Goal: Task Accomplishment & Management: Complete application form

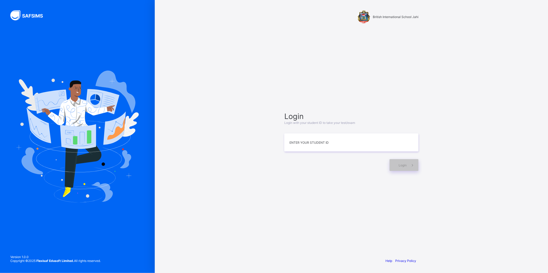
click at [227, 179] on div "British International School Jahi Login Login with your student ID to take your…" at bounding box center [351, 136] width 393 height 273
click at [302, 145] on input at bounding box center [351, 143] width 134 height 18
type input "**********"
click at [395, 165] on div "Login" at bounding box center [403, 165] width 29 height 12
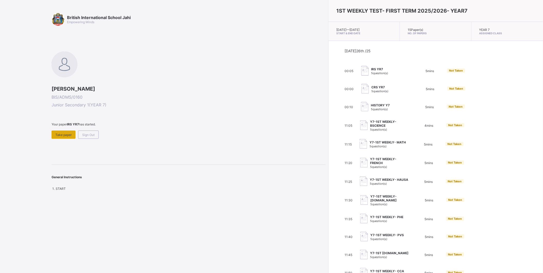
click at [63, 131] on div "Take paper" at bounding box center [64, 135] width 24 height 8
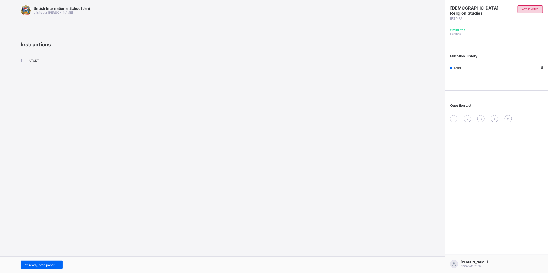
click at [37, 59] on span "START" at bounding box center [34, 61] width 10 height 4
click at [50, 264] on span "I’m ready, start paper" at bounding box center [40, 265] width 30 height 4
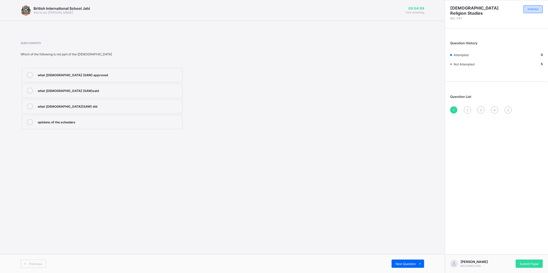
drag, startPoint x: 81, startPoint y: 123, endPoint x: 70, endPoint y: 120, distance: 11.2
click at [70, 120] on div "opinions of the schoolars" at bounding box center [109, 121] width 142 height 5
click at [465, 109] on div "2" at bounding box center [467, 110] width 7 height 7
click at [38, 90] on div "what prophet said,did,approve" at bounding box center [109, 90] width 142 height 5
click at [482, 108] on span "3" at bounding box center [481, 110] width 2 height 4
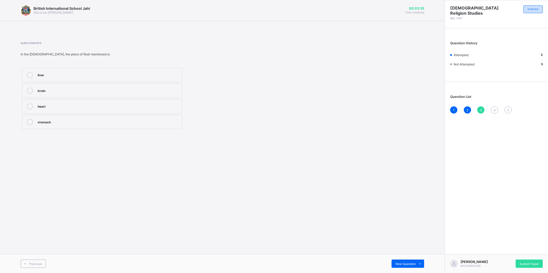
click at [143, 105] on div "heart" at bounding box center [109, 105] width 142 height 5
click at [496, 110] on div "4" at bounding box center [494, 110] width 7 height 7
click at [155, 119] on label "halal,haram,doubtful" at bounding box center [102, 122] width 160 height 14
click at [508, 109] on span "5" at bounding box center [508, 110] width 2 height 4
click at [150, 102] on label "religion and honor" at bounding box center [102, 106] width 160 height 14
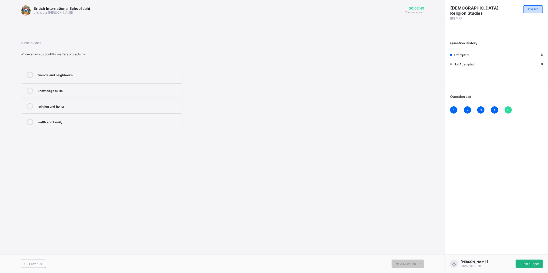
click at [523, 260] on div "Submit Paper" at bounding box center [529, 264] width 27 height 8
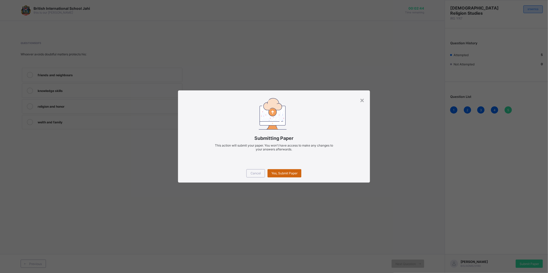
click at [281, 173] on span "Yes, Submit Paper" at bounding box center [284, 174] width 26 height 4
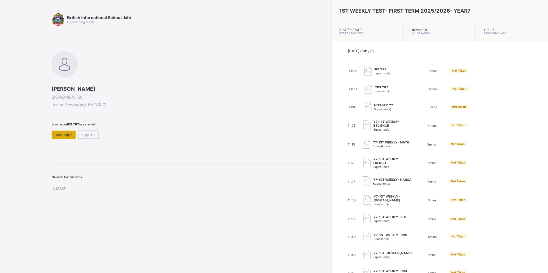
click at [66, 136] on span "Take paper" at bounding box center [63, 135] width 16 height 4
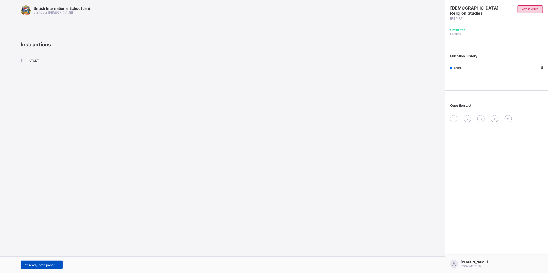
click at [49, 265] on span "I’m ready, start paper" at bounding box center [40, 265] width 30 height 4
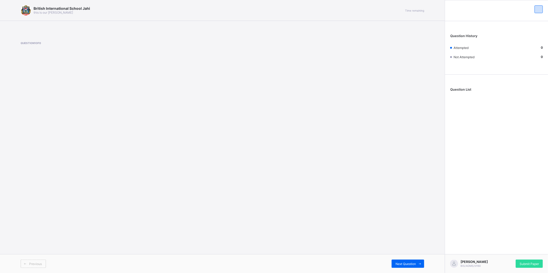
click at [40, 37] on div "Question 1 of 0" at bounding box center [222, 52] width 403 height 37
drag, startPoint x: 40, startPoint y: 37, endPoint x: 98, endPoint y: 63, distance: 63.5
click at [98, 63] on div "Question 1 of 0" at bounding box center [222, 52] width 403 height 37
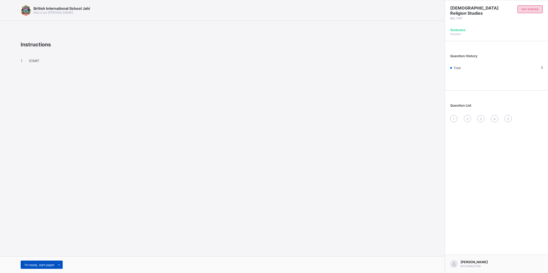
click at [28, 265] on span "I’m ready, start paper" at bounding box center [40, 265] width 30 height 4
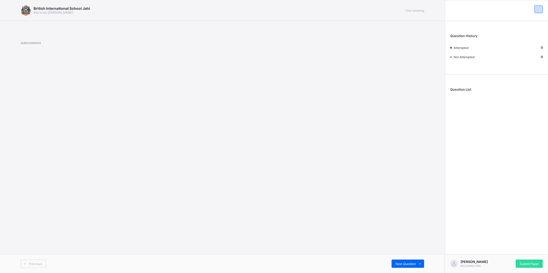
click at [375, 238] on div "British International School Jahi this is our motton Time remaining Question 1 …" at bounding box center [222, 136] width 445 height 273
click at [355, 153] on div "British International School Jahi this is our [PERSON_NAME] Time remaining Ques…" at bounding box center [222, 136] width 445 height 273
click at [274, 109] on div "British International School Jahi this is our motton Time remaining Question 1 …" at bounding box center [222, 136] width 445 height 273
drag, startPoint x: 278, startPoint y: 120, endPoint x: 281, endPoint y: 125, distance: 5.8
click at [281, 125] on div "British International School Jahi this is our motton Time remaining Question 1 …" at bounding box center [222, 136] width 445 height 273
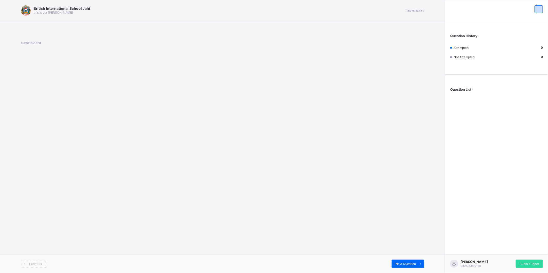
click at [276, 121] on div "British International School Jahi this is our motton Time remaining Question 1 …" at bounding box center [222, 136] width 445 height 273
click at [373, 119] on div "British International School Jahi this is our motton Time remaining Question 1 …" at bounding box center [222, 136] width 445 height 273
drag, startPoint x: 396, startPoint y: 130, endPoint x: 393, endPoint y: 135, distance: 5.5
drag, startPoint x: 233, startPoint y: 85, endPoint x: 219, endPoint y: 142, distance: 58.1
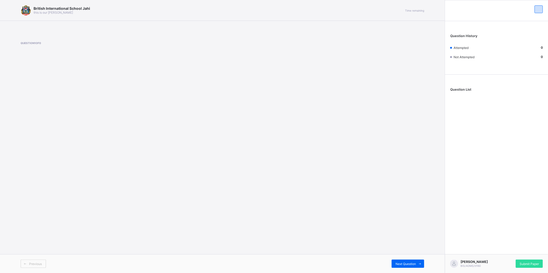
click at [219, 142] on div "British International School Jahi this is our motton Time remaining Question 1 …" at bounding box center [222, 136] width 445 height 273
drag, startPoint x: 234, startPoint y: 46, endPoint x: 219, endPoint y: 8, distance: 40.6
click at [219, 8] on div "British International School Jahi this is our motton Time remaining Question 1 …" at bounding box center [222, 136] width 445 height 273
click at [167, 101] on div "British International School Jahi this is our motton Time remaining Question 1 …" at bounding box center [222, 136] width 445 height 273
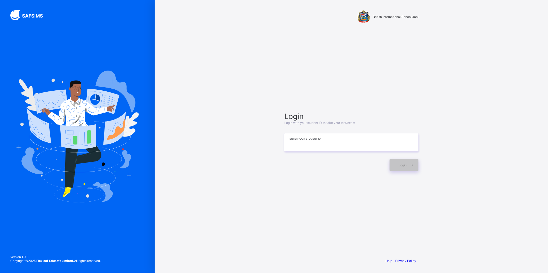
click at [315, 145] on input at bounding box center [351, 143] width 134 height 18
type input "**********"
click at [395, 163] on div "Login" at bounding box center [403, 165] width 29 height 12
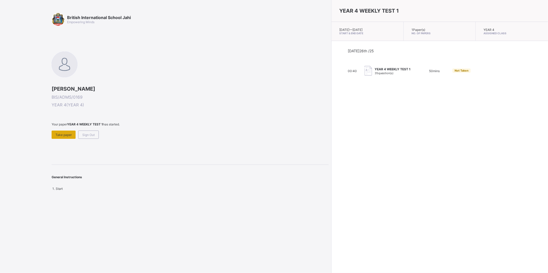
click at [64, 134] on span "Take paper" at bounding box center [63, 135] width 16 height 4
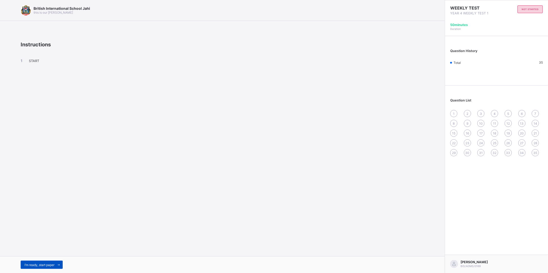
click at [45, 266] on span "I’m ready, start paper" at bounding box center [40, 265] width 30 height 4
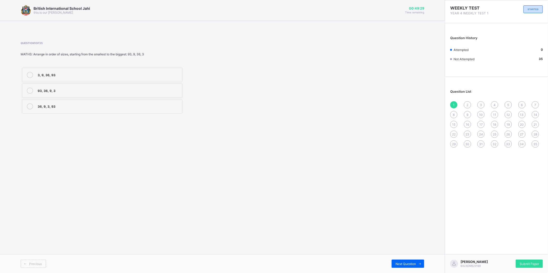
click at [30, 90] on icon at bounding box center [30, 91] width 6 height 6
click at [132, 139] on div "British International School Jahi this is our motton 00:49:24 Time remaining Qu…" at bounding box center [222, 136] width 445 height 273
click at [29, 74] on icon at bounding box center [30, 75] width 6 height 6
click at [29, 106] on icon at bounding box center [30, 106] width 6 height 6
click at [184, 127] on div "British International School Jahi this is our motton 00:48:58 Time remaining Qu…" at bounding box center [222, 136] width 445 height 273
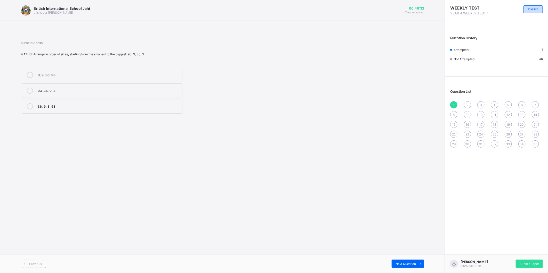
click at [173, 87] on label "93, 36, 9, 3" at bounding box center [102, 91] width 160 height 14
click at [119, 70] on label "3, 9, 36, 93" at bounding box center [102, 75] width 160 height 14
click at [411, 265] on span "Next Question" at bounding box center [405, 264] width 20 height 4
click at [111, 72] on div "3, 9, 36, 93" at bounding box center [109, 74] width 142 height 5
click at [414, 263] on span "Next Question" at bounding box center [405, 264] width 20 height 4
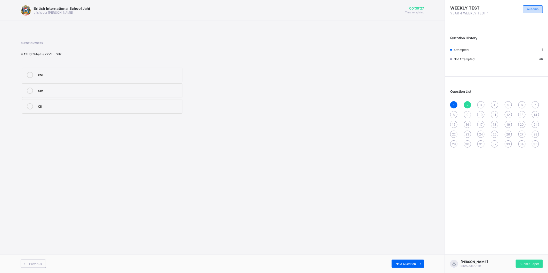
drag, startPoint x: 102, startPoint y: 92, endPoint x: 97, endPoint y: 92, distance: 4.1
click at [97, 92] on div "XIV" at bounding box center [109, 90] width 142 height 5
click at [401, 260] on div "Next Question" at bounding box center [408, 264] width 32 height 8
click at [115, 76] on div "X" at bounding box center [109, 74] width 142 height 5
click at [420, 263] on icon at bounding box center [420, 264] width 4 height 3
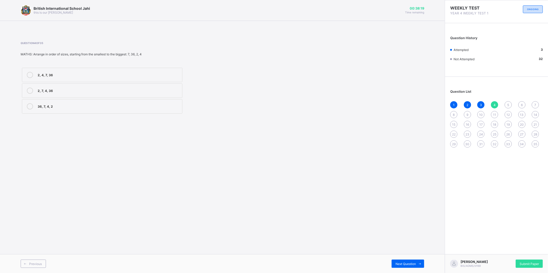
click at [60, 71] on label "2, 4, 7, 36" at bounding box center [102, 75] width 160 height 14
click at [409, 261] on div "Next Question" at bounding box center [408, 264] width 32 height 8
click at [160, 125] on div "Nine thousand nine hundred ninety-nine" at bounding box center [109, 122] width 142 height 6
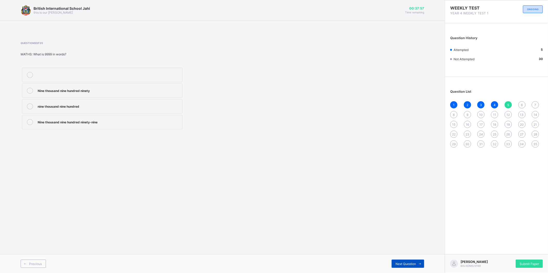
click at [419, 265] on icon at bounding box center [420, 264] width 4 height 3
click at [417, 264] on span at bounding box center [420, 264] width 8 height 8
click at [66, 70] on label at bounding box center [102, 75] width 160 height 14
click at [413, 260] on div "Next Question" at bounding box center [408, 264] width 32 height 8
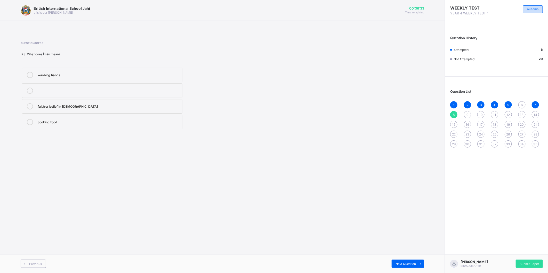
click at [67, 101] on label "faith or belief in Allah" at bounding box center [102, 106] width 160 height 14
click at [400, 260] on div "Next Question" at bounding box center [408, 264] width 32 height 8
click at [76, 106] on div "Praying (Salah)" at bounding box center [109, 105] width 142 height 5
click at [409, 266] on div "Next Question" at bounding box center [408, 264] width 32 height 8
click at [72, 103] on label "prayer" at bounding box center [102, 106] width 160 height 14
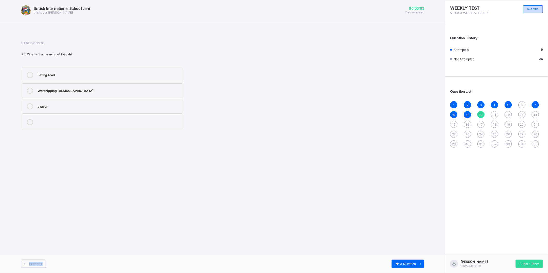
drag, startPoint x: 409, startPoint y: 259, endPoint x: 392, endPoint y: 275, distance: 23.2
click at [392, 273] on html "British International School Jahi this is our motton 00:36:03 Time remaining Qu…" at bounding box center [274, 136] width 548 height 273
drag, startPoint x: 392, startPoint y: 275, endPoint x: 381, endPoint y: 242, distance: 34.7
click at [381, 242] on div "British International School Jahi this is our motton 00:36:01 Time remaining Qu…" at bounding box center [222, 136] width 445 height 273
click at [416, 260] on span at bounding box center [420, 264] width 8 height 8
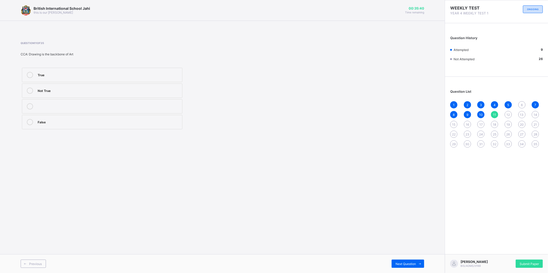
drag, startPoint x: 91, startPoint y: 106, endPoint x: 99, endPoint y: 107, distance: 8.1
click at [97, 107] on div at bounding box center [109, 106] width 142 height 6
drag, startPoint x: 411, startPoint y: 264, endPoint x: 408, endPoint y: 264, distance: 2.8
click at [410, 264] on span "Next Question" at bounding box center [405, 264] width 20 height 4
click at [50, 106] on div "Writing" at bounding box center [109, 105] width 142 height 5
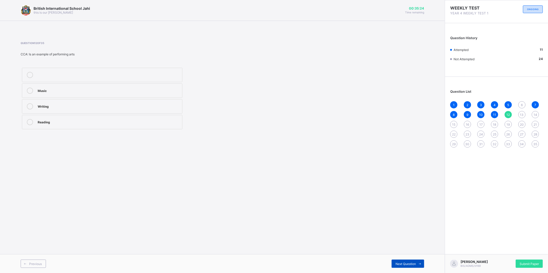
click at [413, 261] on div "Next Question" at bounding box center [408, 264] width 32 height 8
drag, startPoint x: 138, startPoint y: 101, endPoint x: 140, endPoint y: 96, distance: 4.8
click at [140, 96] on div "Clay Nylon Colours" at bounding box center [102, 99] width 163 height 64
click at [156, 106] on div "Nylon" at bounding box center [109, 105] width 142 height 5
click at [395, 266] on div "Next Question" at bounding box center [408, 264] width 32 height 8
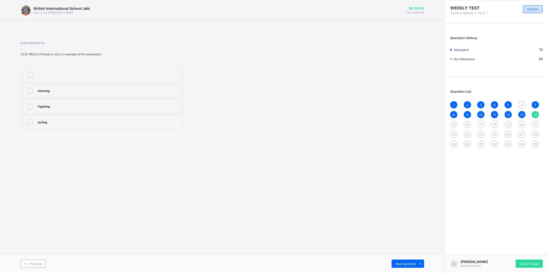
click at [94, 78] on div at bounding box center [109, 75] width 142 height 6
click at [396, 266] on span "Next Question" at bounding box center [405, 264] width 20 height 4
drag, startPoint x: 138, startPoint y: 110, endPoint x: 138, endPoint y: 114, distance: 3.9
click at [138, 114] on div "Art painting dance" at bounding box center [102, 99] width 163 height 64
drag, startPoint x: 138, startPoint y: 114, endPoint x: 137, endPoint y: 106, distance: 8.5
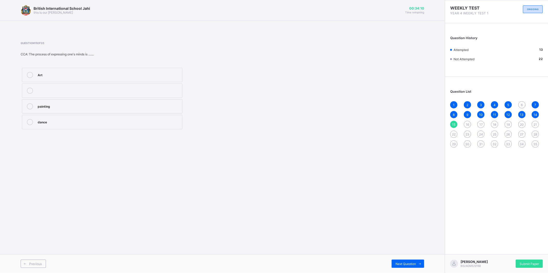
click at [137, 106] on div "painting" at bounding box center [109, 105] width 142 height 5
click at [395, 266] on div "Next Question" at bounding box center [408, 264] width 32 height 8
click at [402, 264] on span "Next Question" at bounding box center [405, 264] width 20 height 4
click at [467, 123] on span "16" at bounding box center [467, 125] width 3 height 4
click at [480, 123] on span "17" at bounding box center [480, 125] width 3 height 4
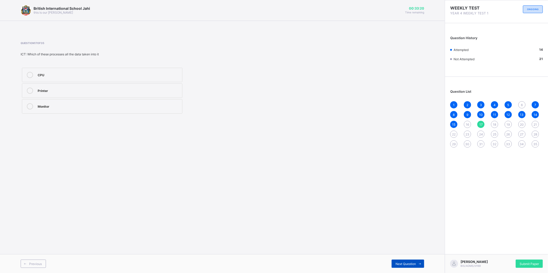
click at [412, 263] on span "Next Question" at bounding box center [405, 264] width 20 height 4
click at [480, 124] on span "17" at bounding box center [480, 125] width 3 height 4
click at [395, 259] on div "Previous Next Question" at bounding box center [222, 264] width 445 height 19
click at [395, 261] on div "Next Question" at bounding box center [408, 264] width 32 height 8
click at [403, 264] on span "Next Question" at bounding box center [405, 264] width 20 height 4
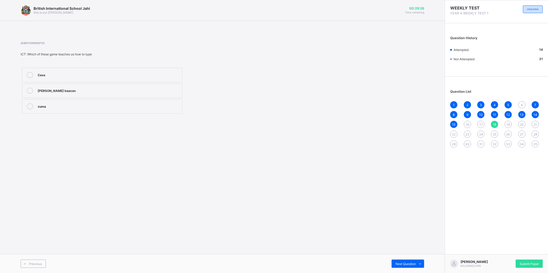
click at [84, 110] on label "zuma" at bounding box center [102, 106] width 160 height 14
click at [403, 260] on div "Next Question" at bounding box center [408, 264] width 32 height 8
click at [74, 107] on div "mouse" at bounding box center [109, 105] width 142 height 5
drag, startPoint x: 418, startPoint y: 266, endPoint x: 411, endPoint y: 265, distance: 6.5
click at [411, 265] on div "Next Question" at bounding box center [408, 264] width 32 height 8
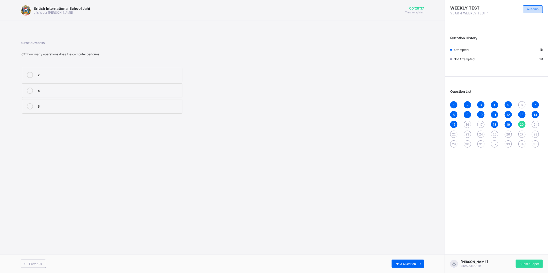
click at [85, 104] on div "5" at bounding box center [109, 105] width 142 height 5
click at [397, 260] on div "Next Question" at bounding box center [408, 264] width 32 height 8
click at [509, 131] on div "26" at bounding box center [508, 134] width 7 height 7
click at [92, 75] on div "shouted" at bounding box center [109, 74] width 142 height 5
click at [411, 263] on span "Next Question" at bounding box center [405, 264] width 20 height 4
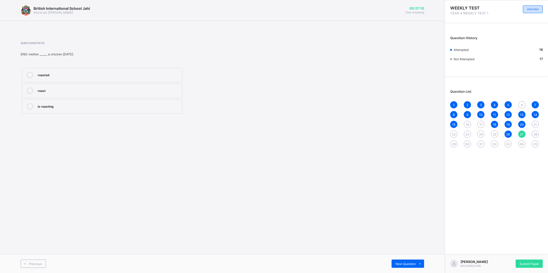
click at [97, 76] on div "roasted" at bounding box center [109, 74] width 142 height 5
click at [421, 260] on span at bounding box center [420, 264] width 8 height 8
click at [58, 78] on label "knew" at bounding box center [102, 75] width 160 height 14
drag, startPoint x: 399, startPoint y: 264, endPoint x: 401, endPoint y: 259, distance: 4.8
click at [401, 261] on div "Next Question" at bounding box center [408, 264] width 32 height 8
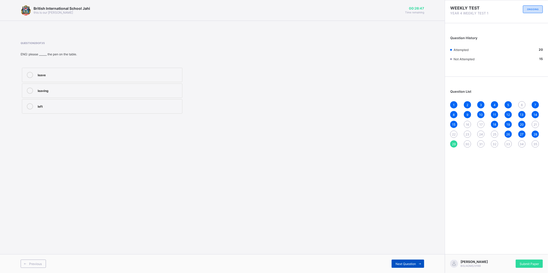
drag, startPoint x: 401, startPoint y: 259, endPoint x: 394, endPoint y: 264, distance: 8.2
click at [394, 264] on div "Next Question" at bounding box center [408, 264] width 32 height 8
click at [124, 70] on label "is" at bounding box center [102, 75] width 160 height 14
click at [401, 265] on div "Next Question" at bounding box center [408, 264] width 32 height 8
click at [59, 112] on label "hopping" at bounding box center [102, 106] width 160 height 14
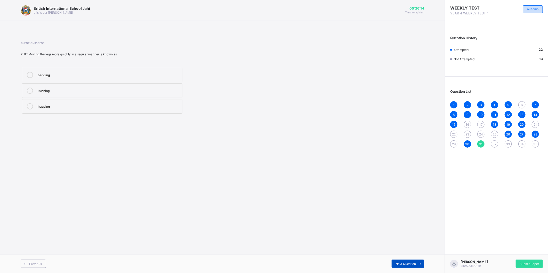
click at [408, 261] on div "Next Question" at bounding box center [408, 264] width 32 height 8
click at [89, 72] on div "bending" at bounding box center [109, 74] width 142 height 5
click at [403, 265] on span "Next Question" at bounding box center [405, 264] width 20 height 4
click at [140, 93] on div "Stretching" at bounding box center [109, 91] width 142 height 6
click at [414, 267] on div "Next Question" at bounding box center [408, 264] width 32 height 8
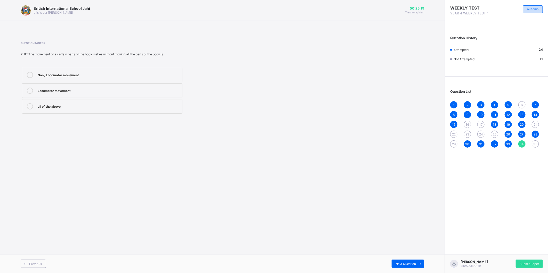
click at [245, 194] on div "British International School Jahi this is our [PERSON_NAME] 00:25:19 Time remai…" at bounding box center [222, 136] width 445 height 273
click at [404, 263] on span "Next Question" at bounding box center [405, 264] width 20 height 4
click at [63, 103] on label "Locomotor movement" at bounding box center [102, 106] width 160 height 14
click at [251, 153] on div "British International School Jahi this is our [PERSON_NAME] 00:23:59 Time remai…" at bounding box center [222, 136] width 445 height 273
click at [107, 107] on div "Locomotor movement" at bounding box center [109, 105] width 142 height 5
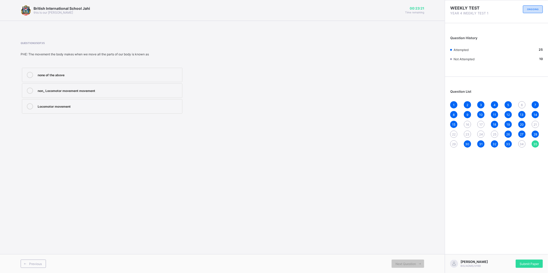
click at [468, 126] on span "16" at bounding box center [467, 125] width 3 height 4
click at [481, 125] on span "17" at bounding box center [480, 125] width 3 height 4
click at [453, 141] on div "29" at bounding box center [453, 144] width 7 height 7
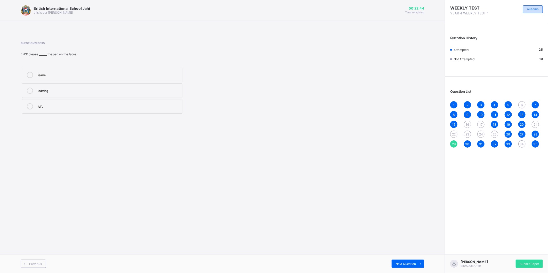
click at [470, 123] on div "16" at bounding box center [467, 124] width 7 height 7
click at [95, 88] on div "Hard disk" at bounding box center [109, 90] width 142 height 5
click at [418, 265] on icon at bounding box center [420, 264] width 4 height 3
click at [71, 77] on div "CPU" at bounding box center [109, 75] width 142 height 6
click at [398, 263] on span "Next Question" at bounding box center [405, 264] width 20 height 4
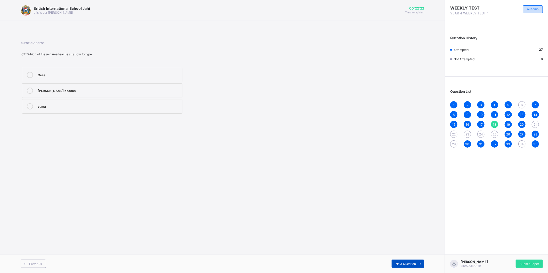
click at [400, 264] on span "Next Question" at bounding box center [405, 264] width 20 height 4
click at [400, 263] on span "Next Question" at bounding box center [405, 264] width 20 height 4
click at [413, 264] on span "Next Question" at bounding box center [405, 264] width 20 height 4
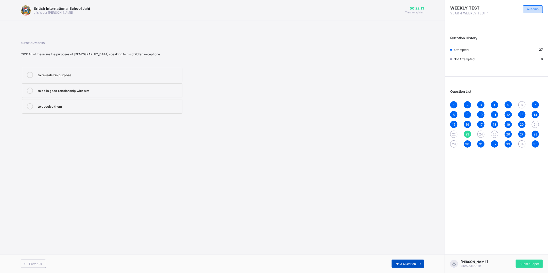
click at [413, 264] on span "Next Question" at bounding box center [405, 264] width 20 height 4
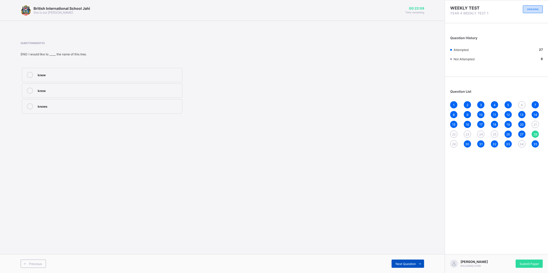
click at [413, 264] on span "Next Question" at bounding box center [405, 264] width 20 height 4
click at [453, 146] on div "29" at bounding box center [453, 144] width 7 height 7
click at [92, 77] on div "leave" at bounding box center [109, 74] width 142 height 5
click at [401, 263] on span "Next Question" at bounding box center [405, 264] width 20 height 4
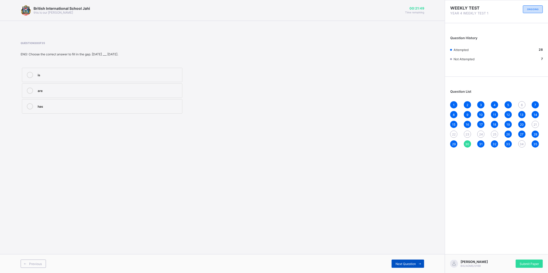
click at [415, 262] on div "Next Question" at bounding box center [408, 264] width 32 height 8
click at [416, 259] on div "Previous Next Question" at bounding box center [222, 264] width 445 height 19
drag, startPoint x: 404, startPoint y: 234, endPoint x: 404, endPoint y: 239, distance: 5.2
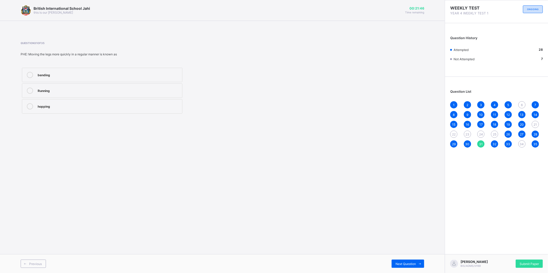
click at [404, 235] on div "British International School Jahi this is our [PERSON_NAME] 00:21:46 Time remai…" at bounding box center [222, 136] width 445 height 273
click at [410, 264] on span "Next Question" at bounding box center [405, 264] width 20 height 4
click at [409, 263] on span "Next Question" at bounding box center [405, 264] width 20 height 4
click at [313, 145] on div "British International School Jahi this is our [PERSON_NAME] 00:21:42 Time remai…" at bounding box center [222, 136] width 445 height 273
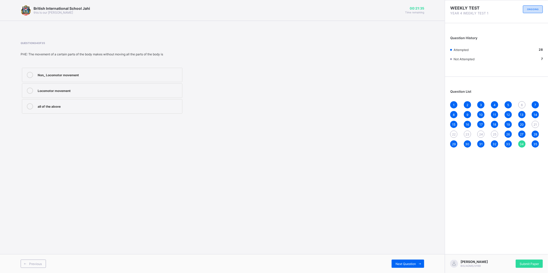
click at [522, 102] on div "6" at bounding box center [521, 104] width 7 height 7
click at [118, 95] on label at bounding box center [102, 91] width 160 height 14
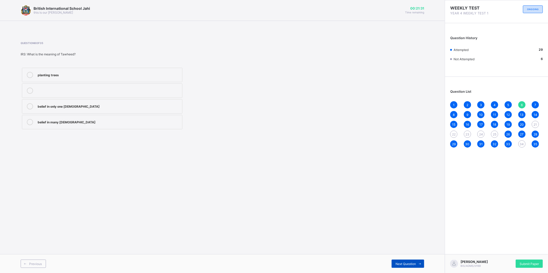
click at [406, 264] on span "Next Question" at bounding box center [405, 264] width 20 height 4
click at [519, 142] on div "34" at bounding box center [521, 144] width 7 height 7
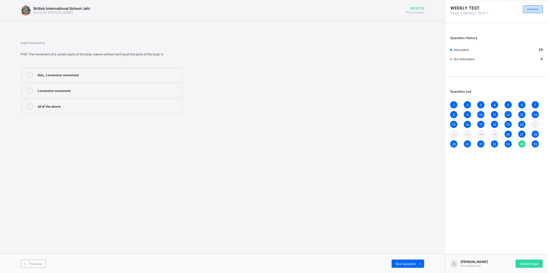
drag, startPoint x: 80, startPoint y: 108, endPoint x: 148, endPoint y: 128, distance: 71.1
click at [80, 108] on div "all of the above" at bounding box center [109, 105] width 142 height 5
click at [531, 144] on div "1 2 3 4 5 6 7 8 9 10 11 12 13 14 15 16 17 18 19 20 21 22 23 24 25 26 27 28 29 3…" at bounding box center [496, 124] width 93 height 46
click at [532, 143] on div "1 2 3 4 5 6 7 8 9 10 11 12 13 14 15 16 17 18 19 20 21 22 23 24 25 26 27 28 29 3…" at bounding box center [496, 124] width 93 height 46
drag, startPoint x: 532, startPoint y: 143, endPoint x: 535, endPoint y: 143, distance: 3.2
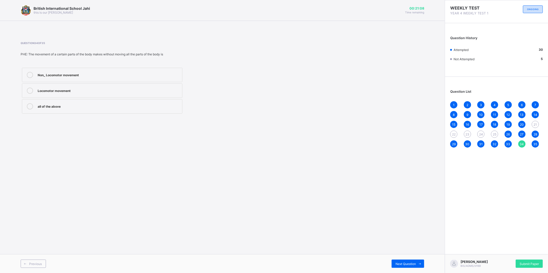
click at [535, 143] on div "35" at bounding box center [535, 144] width 7 height 7
drag, startPoint x: 535, startPoint y: 143, endPoint x: 521, endPoint y: 176, distance: 36.5
click at [521, 176] on div "WEEKLY TEST YEAR 4 WEEKLY TEST 1 ONGOING Question History Attempted 30 Not Atte…" at bounding box center [496, 136] width 103 height 273
click at [331, 189] on div "British International School Jahi this is our [PERSON_NAME] 00:21:04 Time remai…" at bounding box center [222, 136] width 445 height 273
click at [536, 124] on span "21" at bounding box center [535, 125] width 3 height 4
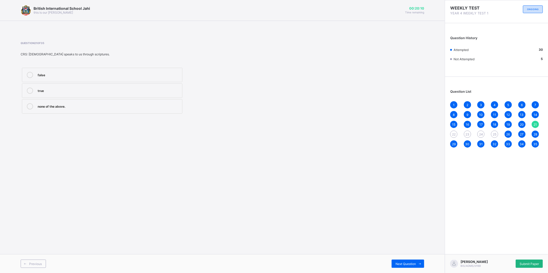
click at [523, 264] on div "Submit Paper" at bounding box center [529, 264] width 27 height 8
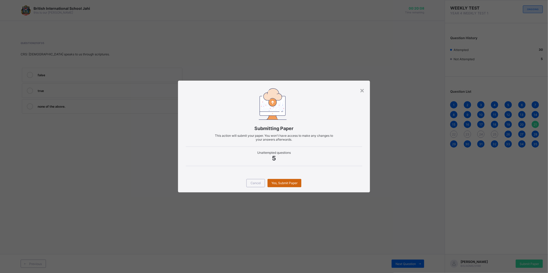
click at [280, 181] on span "Yes, Submit Paper" at bounding box center [284, 183] width 26 height 4
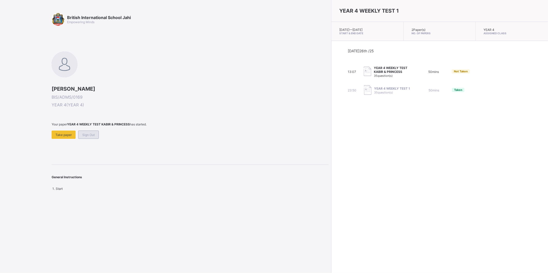
click at [83, 136] on div "Sign Out" at bounding box center [88, 135] width 21 height 8
